Goal: Task Accomplishment & Management: Use online tool/utility

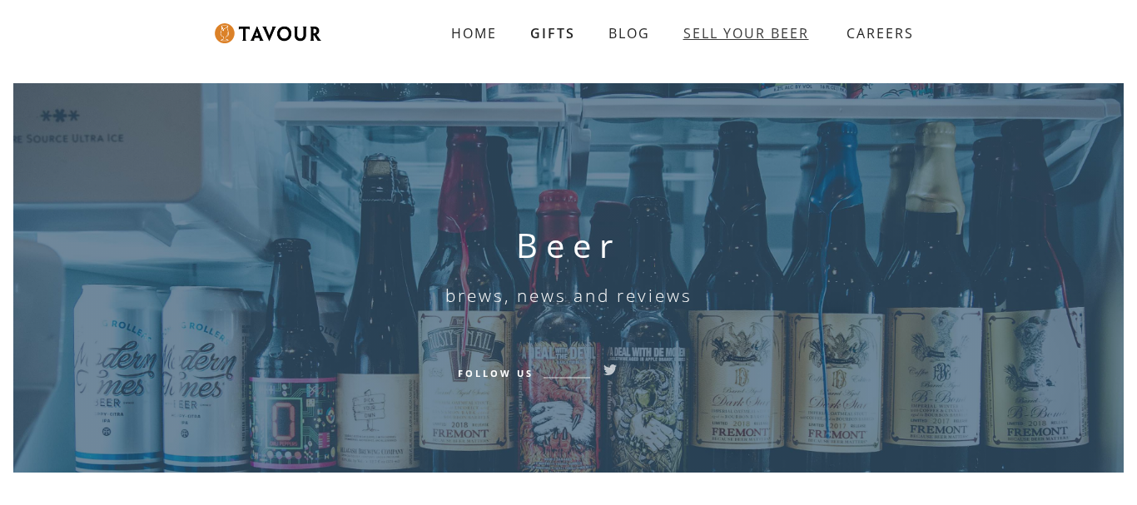
click at [784, 39] on link "SELL YOUR BEER" at bounding box center [746, 33] width 159 height 33
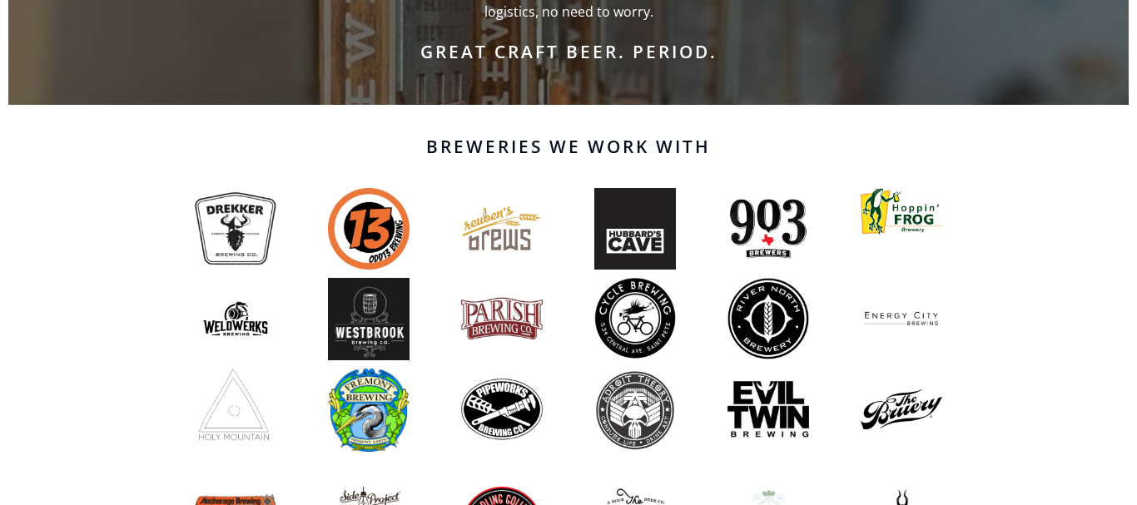
scroll to position [1010, 0]
